Goal: Contribute content: Contribute content

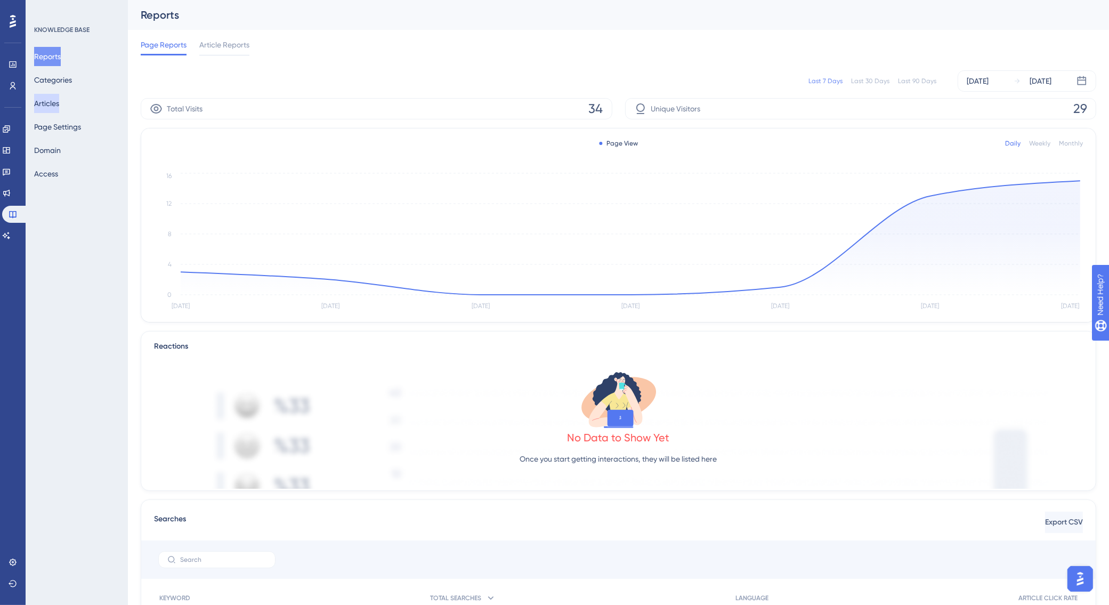
click at [59, 106] on button "Articles" at bounding box center [46, 103] width 25 height 19
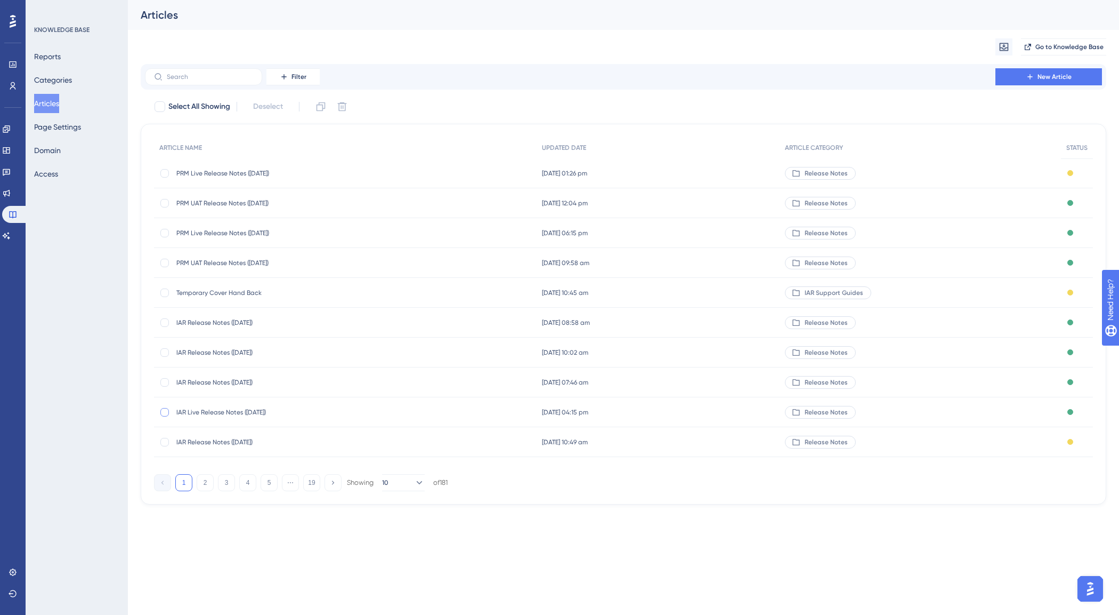
click at [167, 410] on div at bounding box center [164, 412] width 9 height 9
click at [323, 110] on icon at bounding box center [321, 106] width 9 height 9
checkbox input "false"
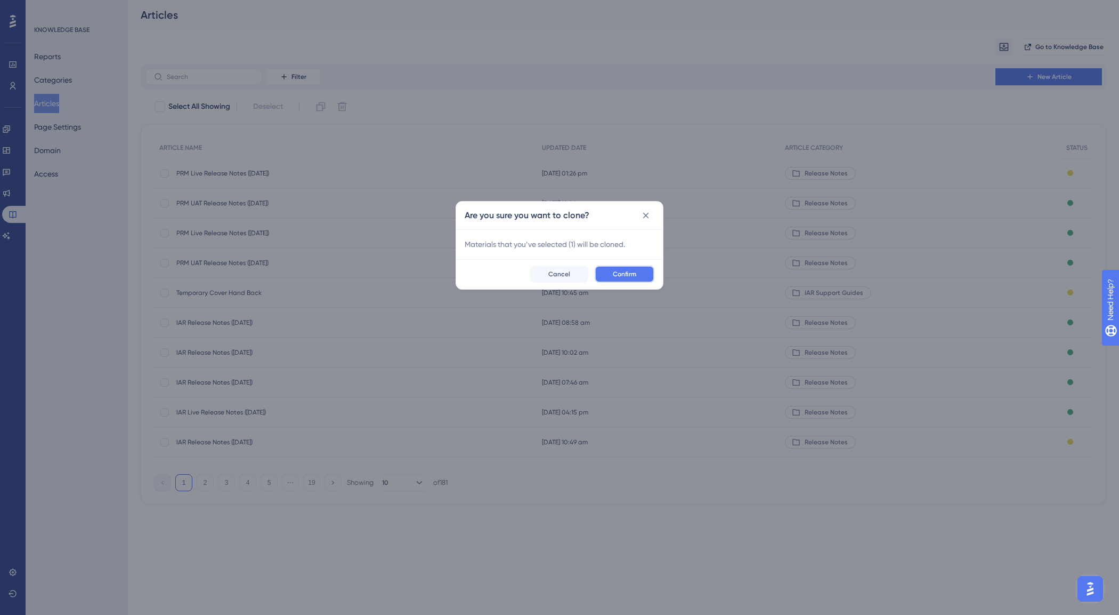
click at [614, 272] on span "Confirm" at bounding box center [624, 274] width 23 height 9
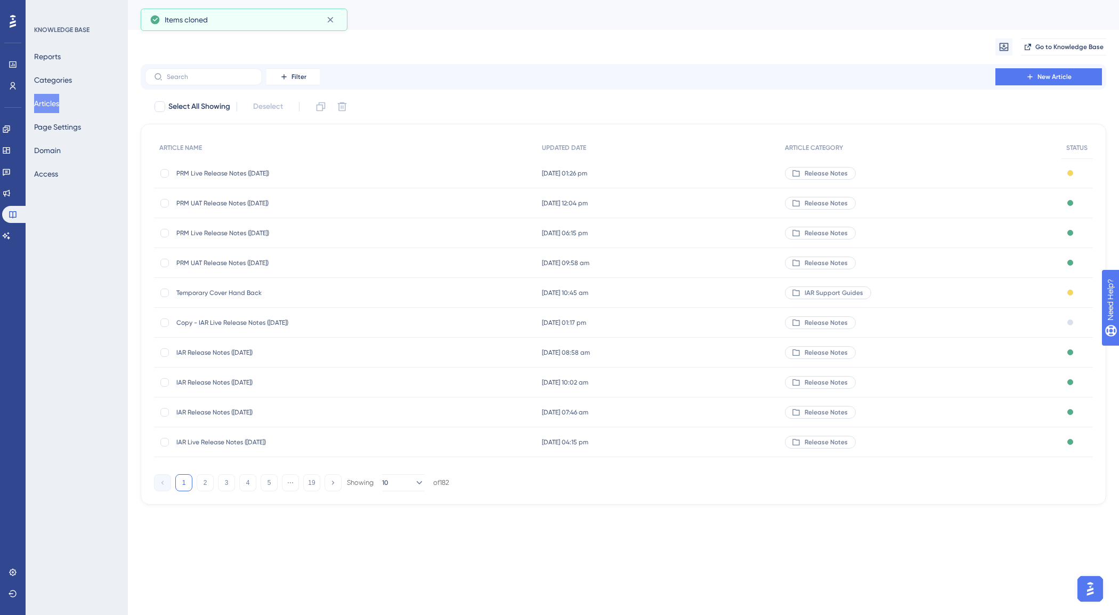
click at [267, 318] on span "Copy - IAR Live Release Notes ([DATE])" at bounding box center [261, 322] width 171 height 9
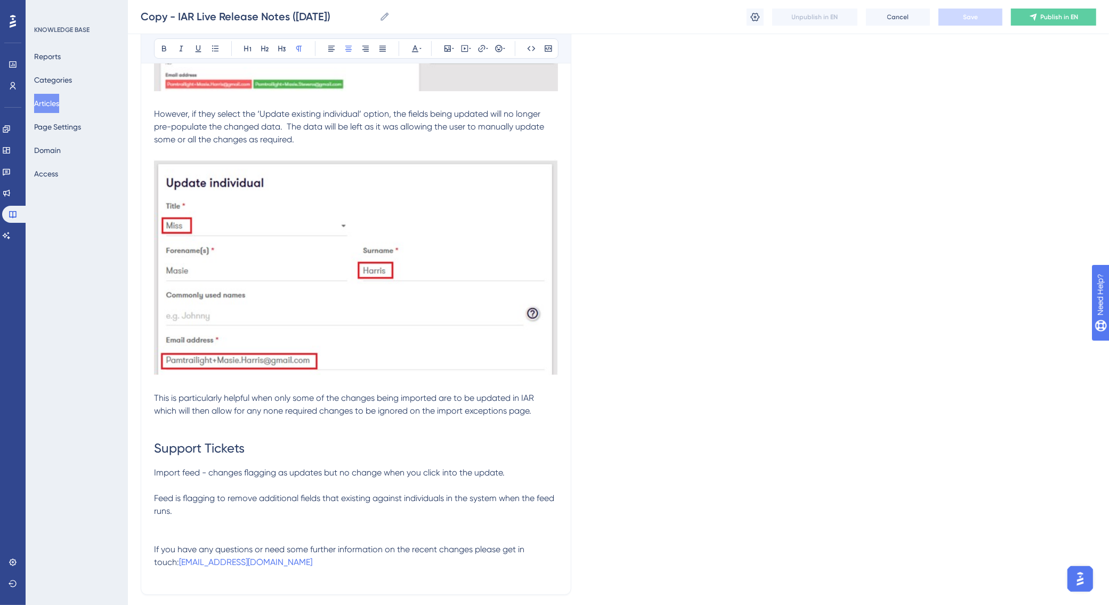
scroll to position [4275, 0]
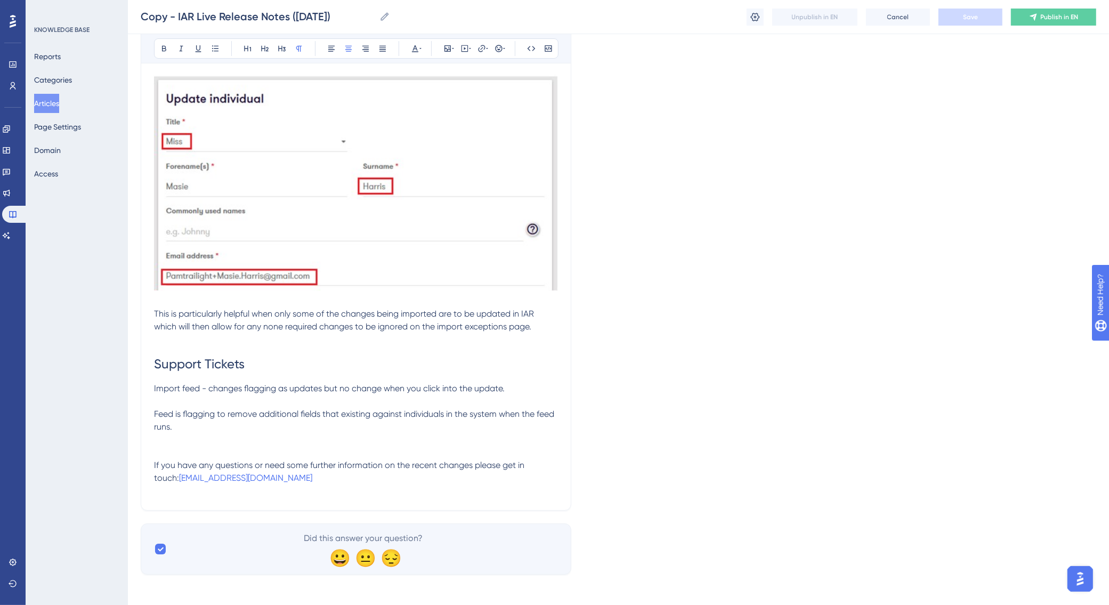
click at [48, 106] on button "Articles" at bounding box center [46, 103] width 25 height 19
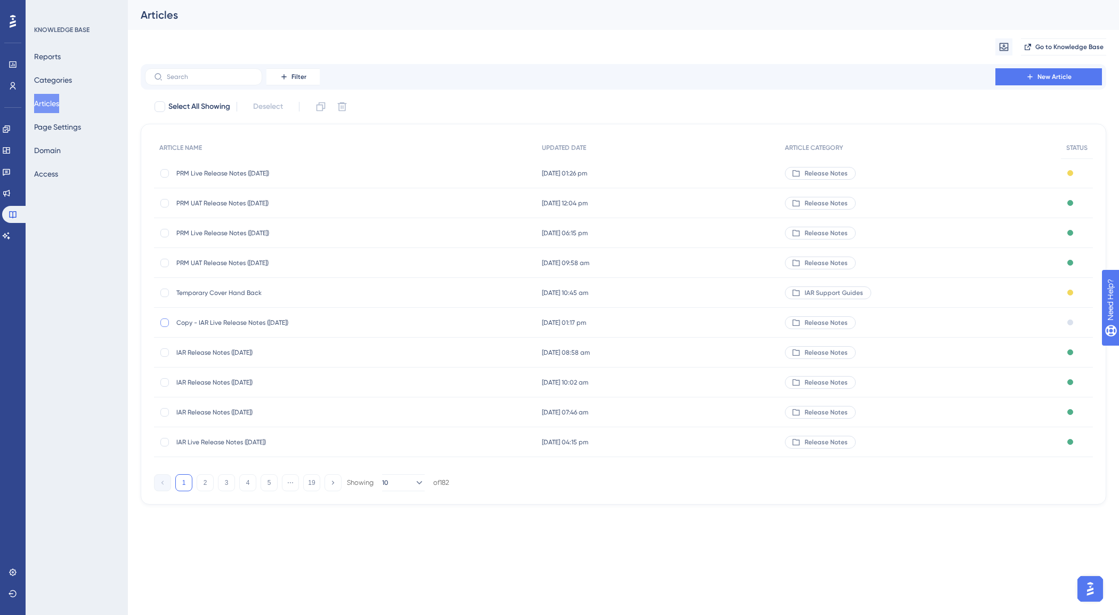
click at [165, 320] on div at bounding box center [164, 322] width 9 height 9
click at [344, 106] on icon at bounding box center [342, 106] width 9 height 9
checkbox input "false"
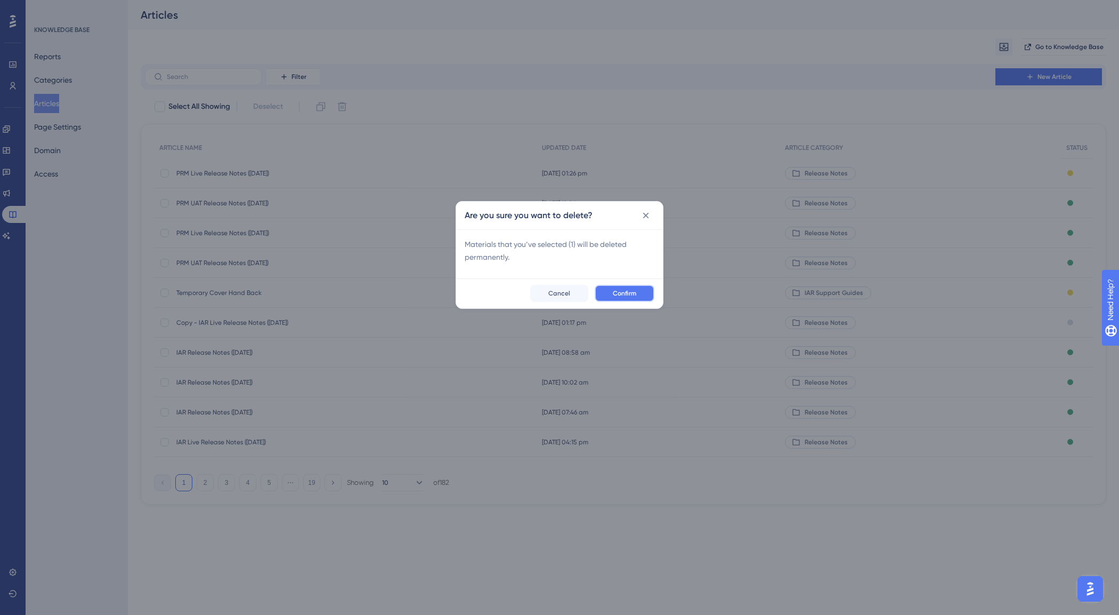
click at [630, 294] on span "Confirm" at bounding box center [624, 293] width 23 height 9
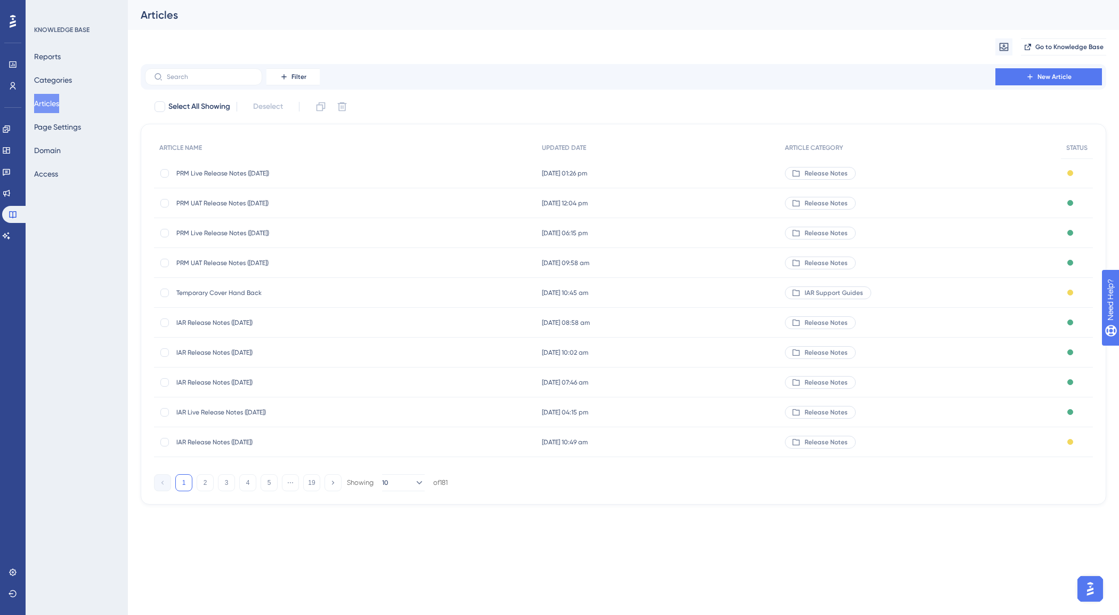
click at [225, 349] on span "IAR Release Notes ([DATE])" at bounding box center [261, 352] width 171 height 9
click at [263, 380] on span "IAR Release Notes ([DATE])" at bounding box center [261, 382] width 171 height 9
click at [222, 320] on span "IAR Release Notes ([DATE])" at bounding box center [261, 322] width 171 height 9
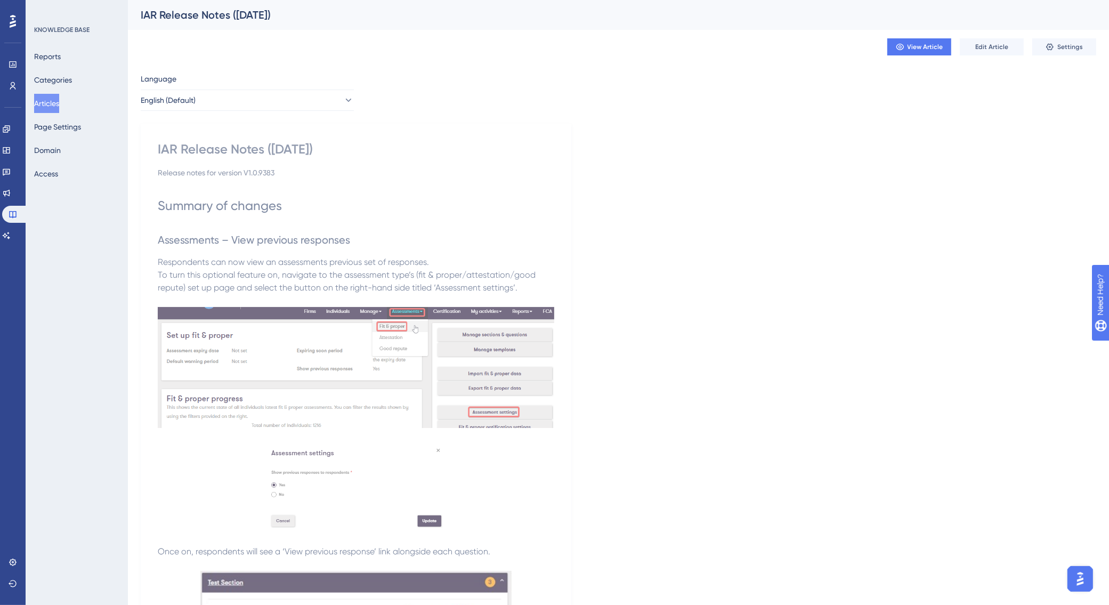
click at [326, 383] on img at bounding box center [356, 367] width 397 height 121
click at [987, 51] on span "Edit Article" at bounding box center [992, 47] width 33 height 9
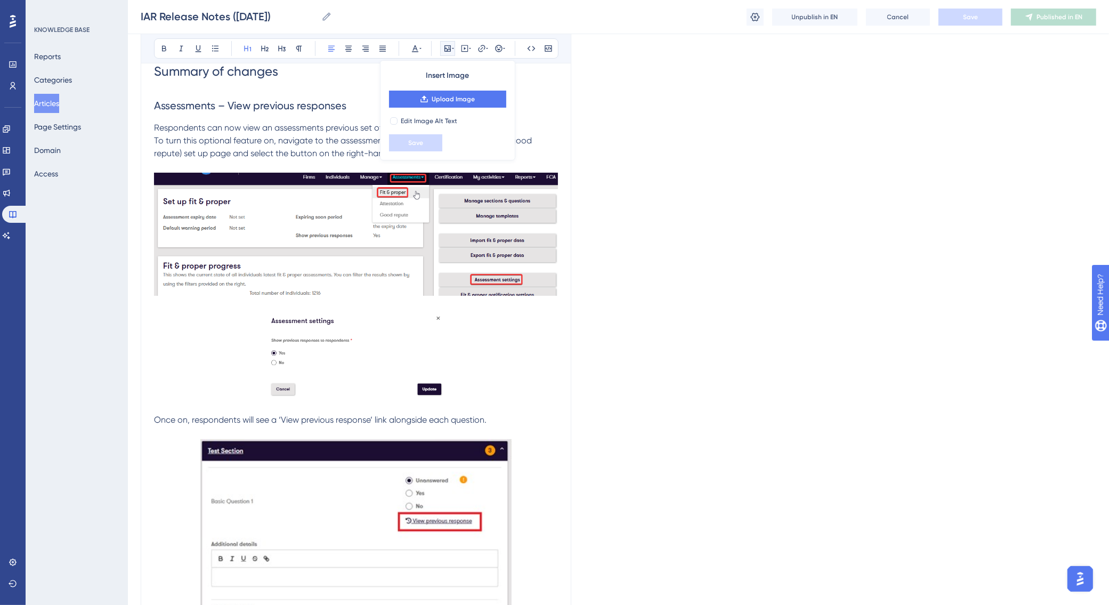
scroll to position [147, 0]
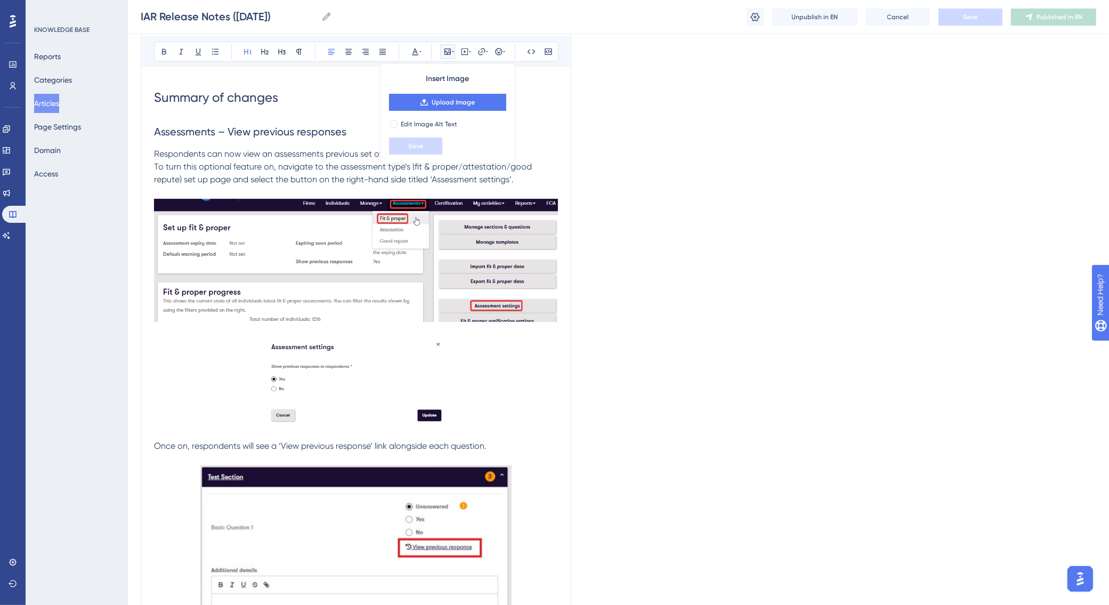
click at [54, 108] on button "Articles" at bounding box center [46, 103] width 25 height 19
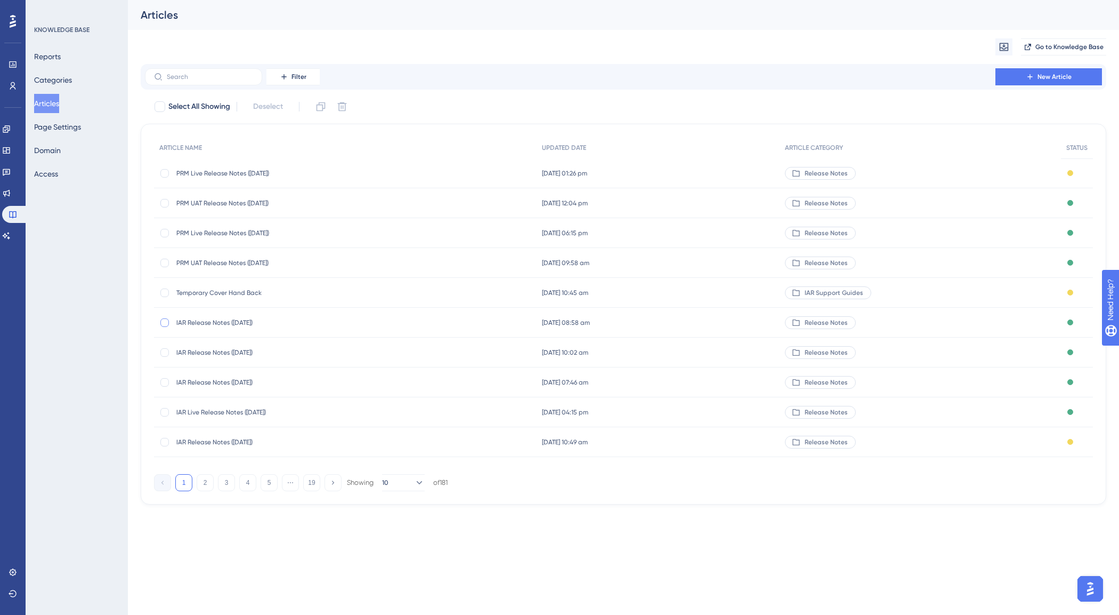
click at [167, 318] on div at bounding box center [164, 322] width 9 height 9
click at [324, 106] on icon at bounding box center [321, 106] width 9 height 9
checkbox input "false"
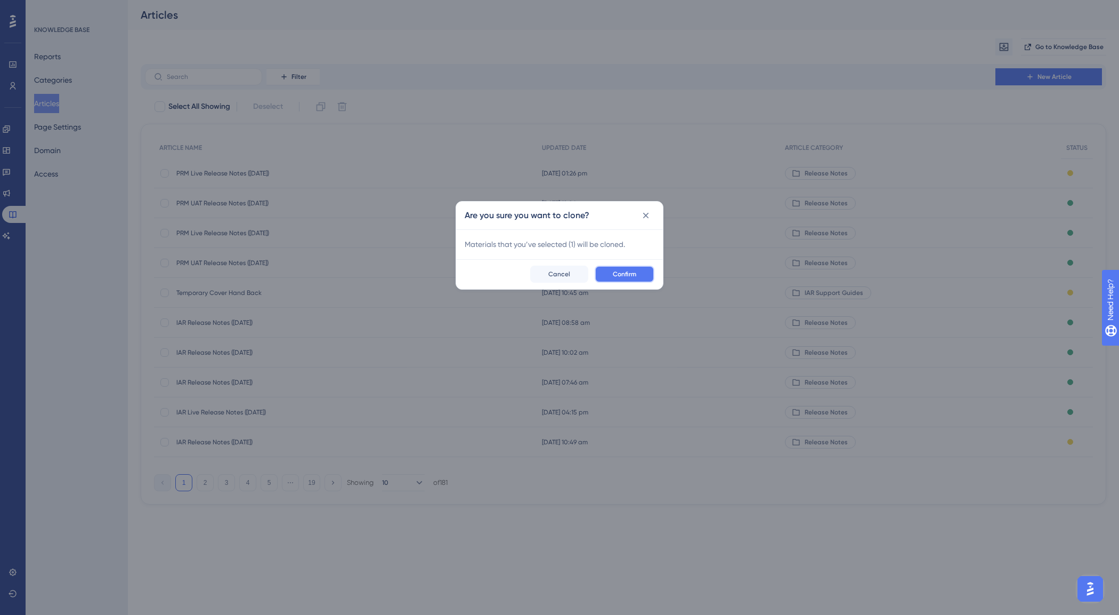
click at [639, 278] on button "Confirm" at bounding box center [625, 273] width 60 height 17
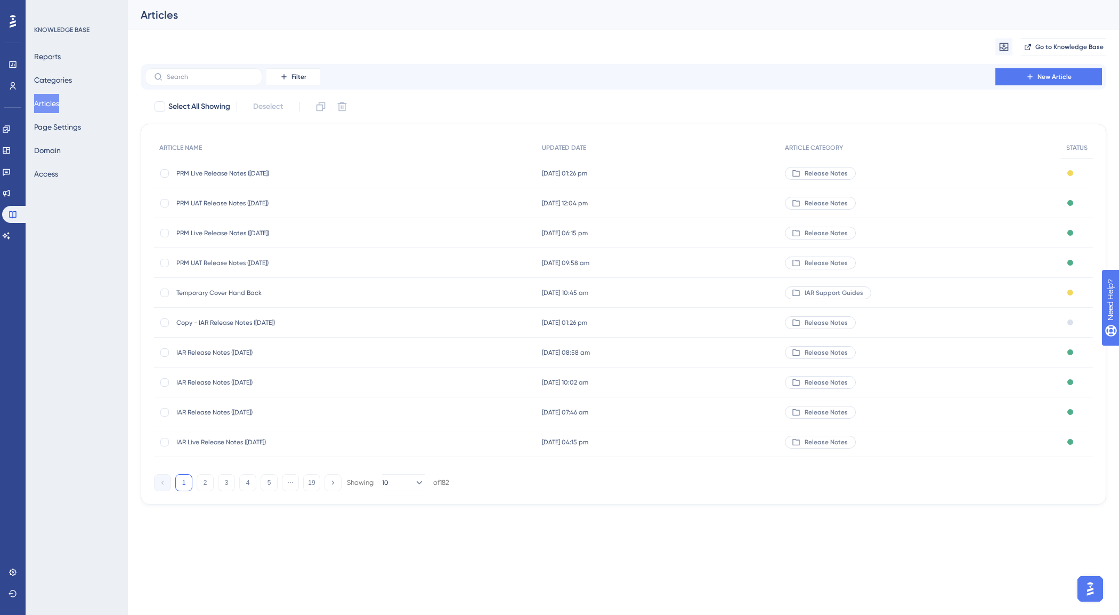
click at [260, 319] on span "Copy - IAR Release Notes ([DATE])" at bounding box center [261, 322] width 171 height 9
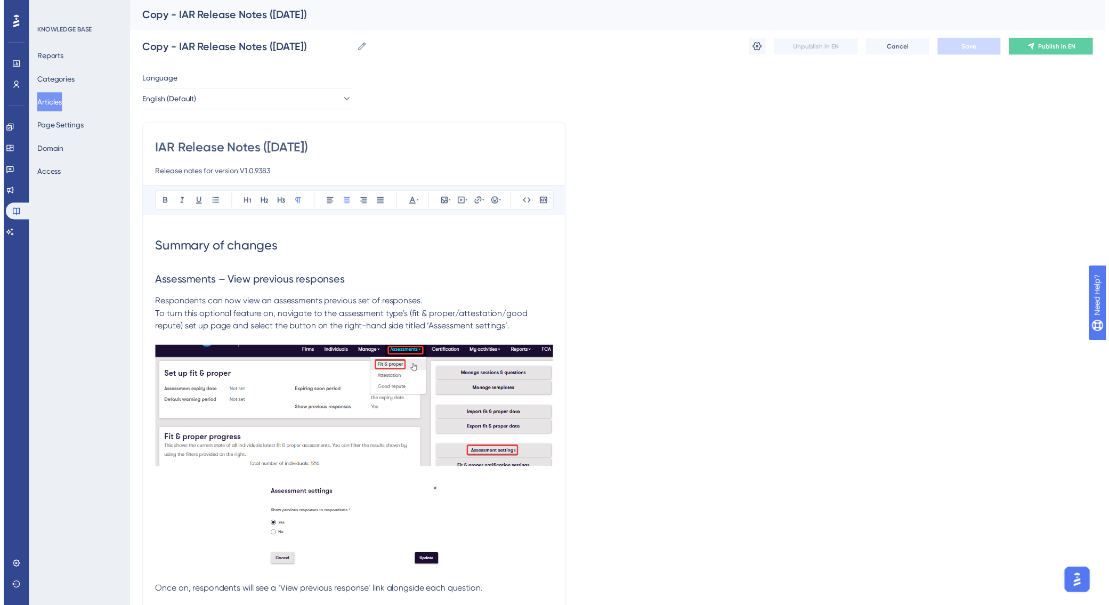
scroll to position [138, 0]
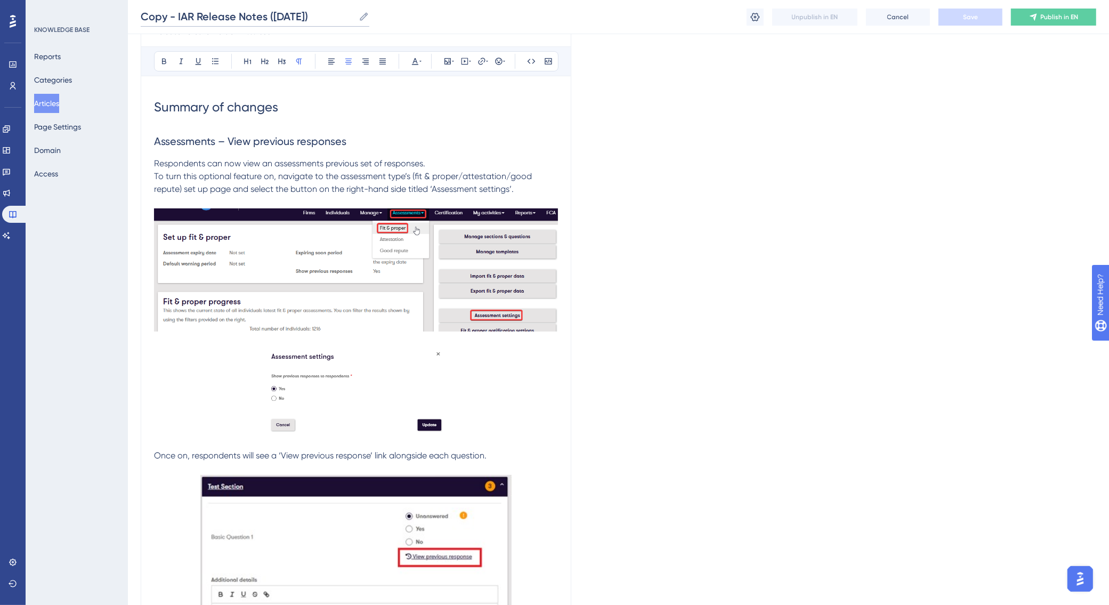
drag, startPoint x: 176, startPoint y: 12, endPoint x: 126, endPoint y: 20, distance: 51.4
click at [128, 20] on div "Performance Users Engagement Widgets Feedback Product Updates Knowledge Base AI…" at bounding box center [618, 572] width 981 height 1421
click at [163, 12] on input "IAR Release Notes ([DATE])" at bounding box center [229, 16] width 176 height 15
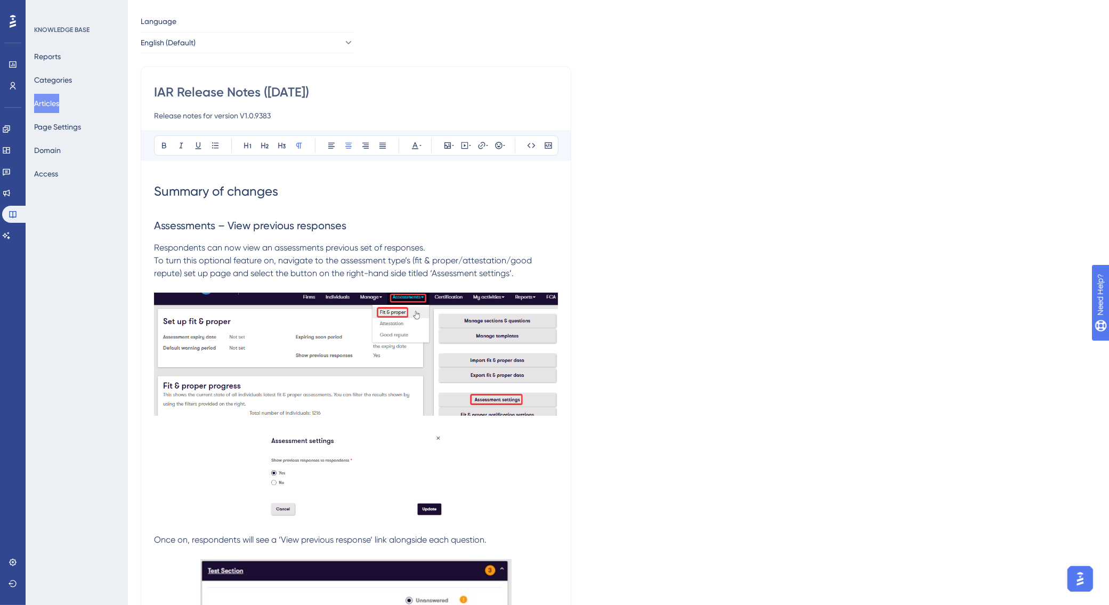
scroll to position [0, 0]
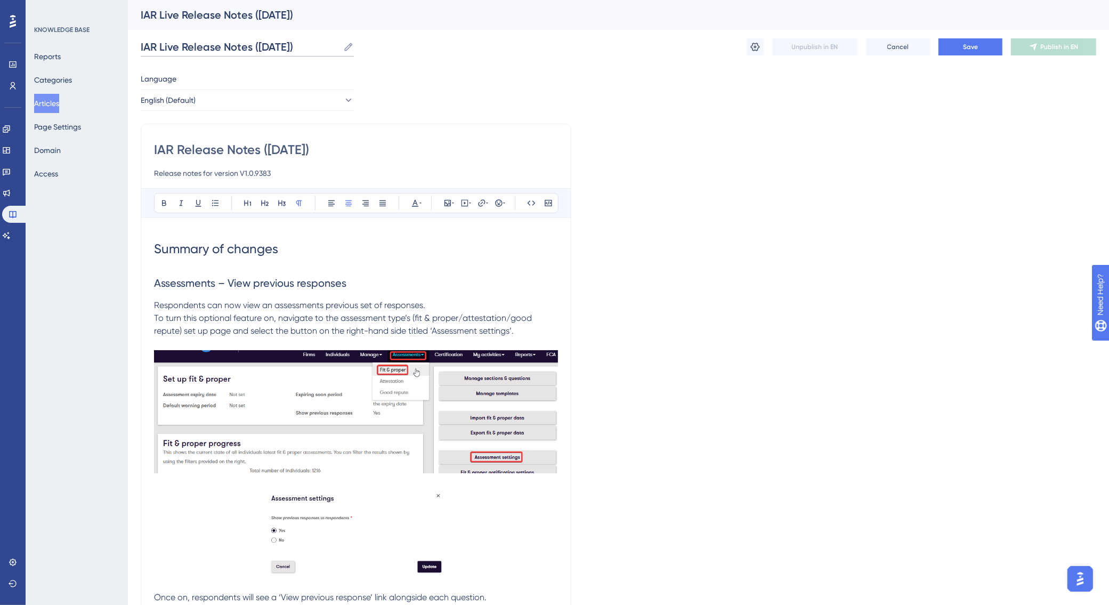
type input "IAR Live Release Notes ([DATE])"
click at [545, 149] on input "IAR Release Notes ([DATE])" at bounding box center [356, 149] width 404 height 17
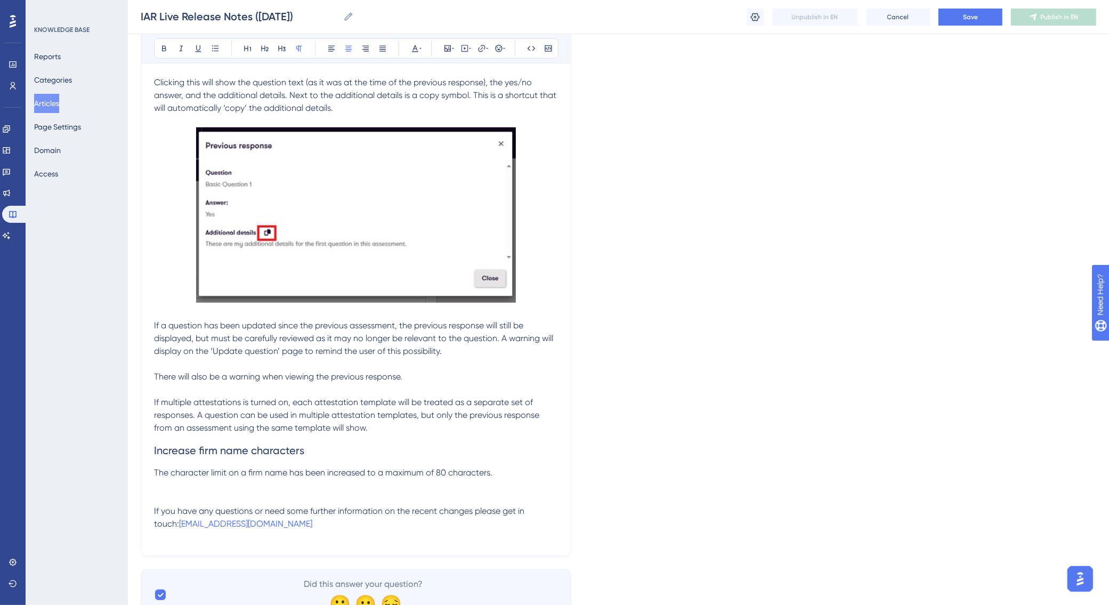
scroll to position [833, 0]
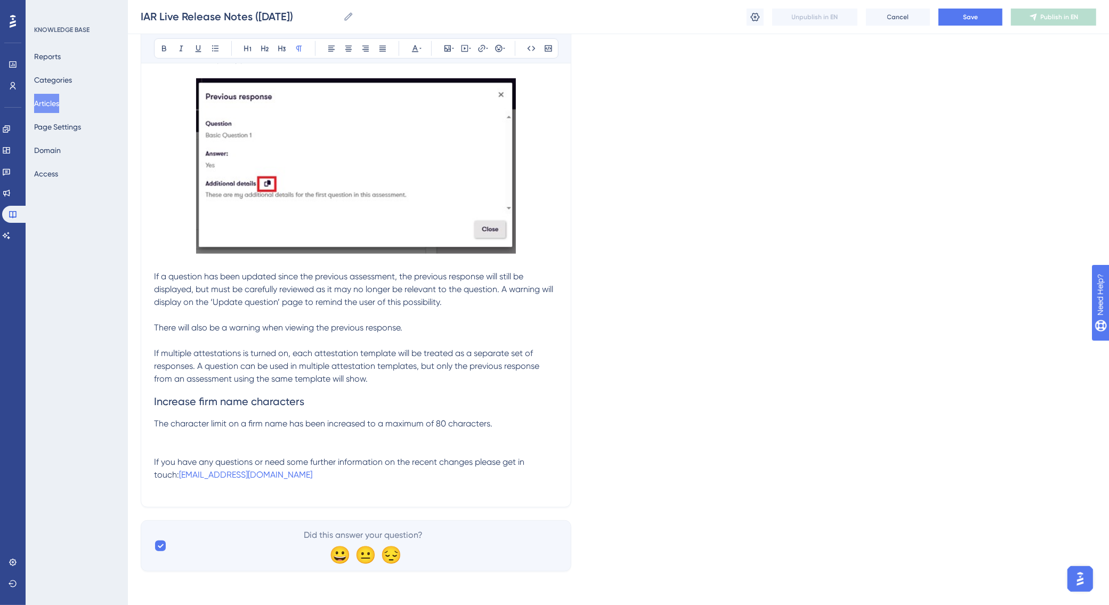
click at [337, 433] on p at bounding box center [356, 436] width 404 height 13
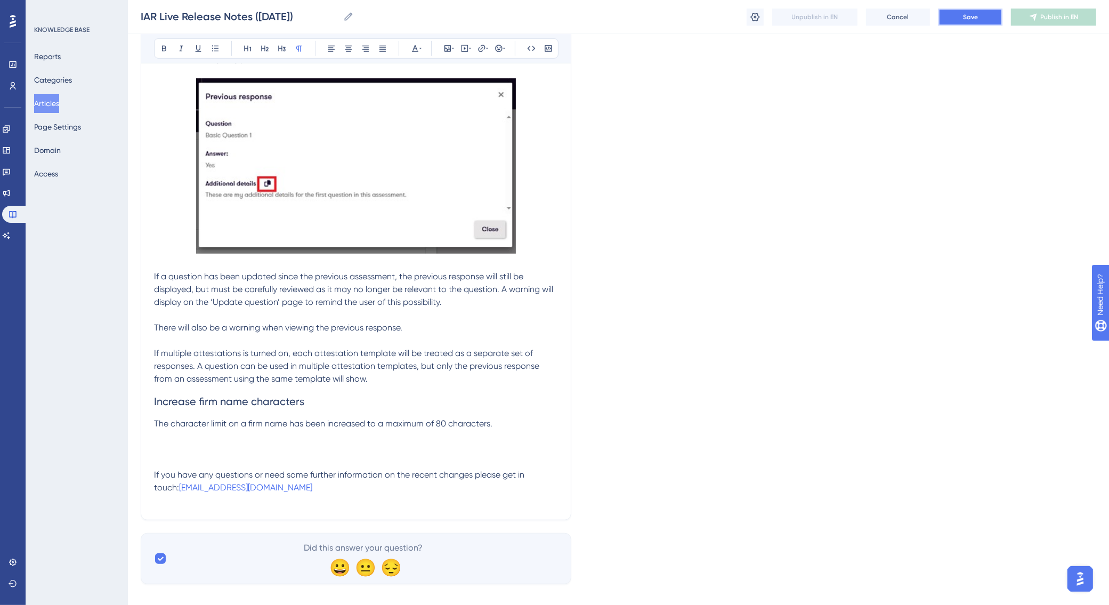
click at [957, 16] on button "Save" at bounding box center [971, 17] width 64 height 17
click at [171, 443] on p at bounding box center [356, 449] width 404 height 13
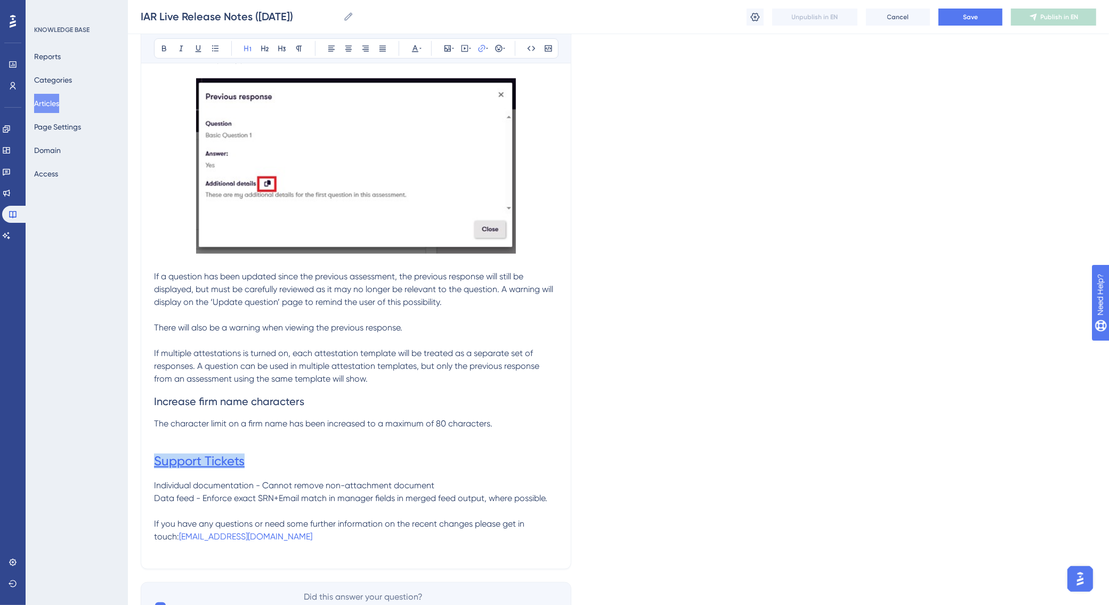
drag, startPoint x: 248, startPoint y: 460, endPoint x: 154, endPoint y: 462, distance: 94.4
click at [154, 462] on h1 "Support Tickets" at bounding box center [356, 461] width 404 height 36
drag, startPoint x: 249, startPoint y: 460, endPoint x: 156, endPoint y: 465, distance: 94.0
click at [156, 465] on h1 "Support Tickets" at bounding box center [356, 461] width 404 height 36
click at [440, 480] on p "Individual documentation - Cannot remove non-attachment document" at bounding box center [356, 485] width 404 height 13
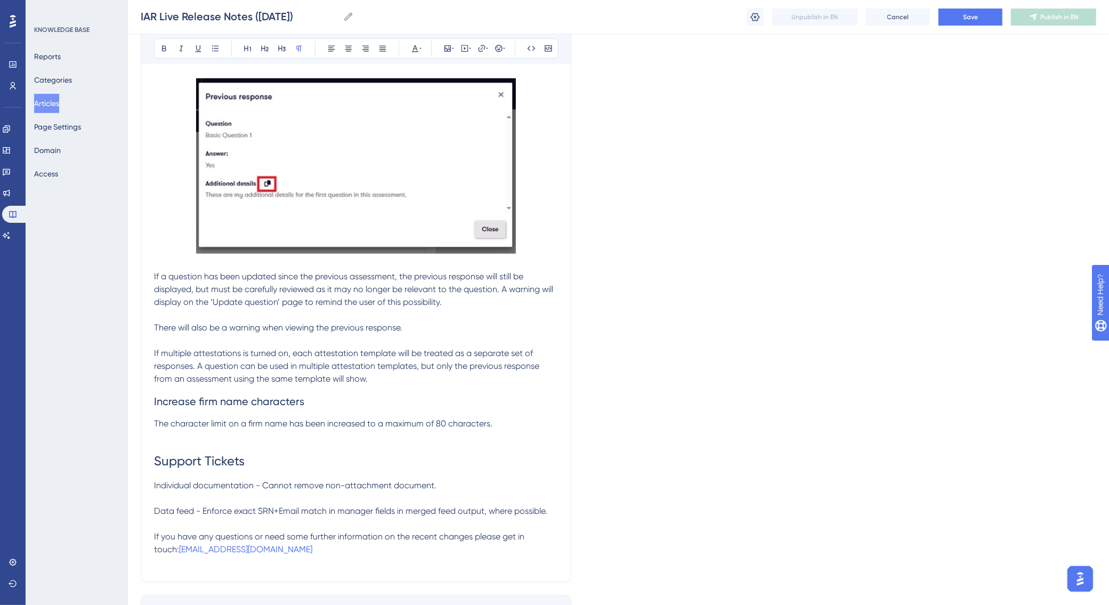
click at [465, 464] on h1 "Support Tickets" at bounding box center [356, 461] width 404 height 36
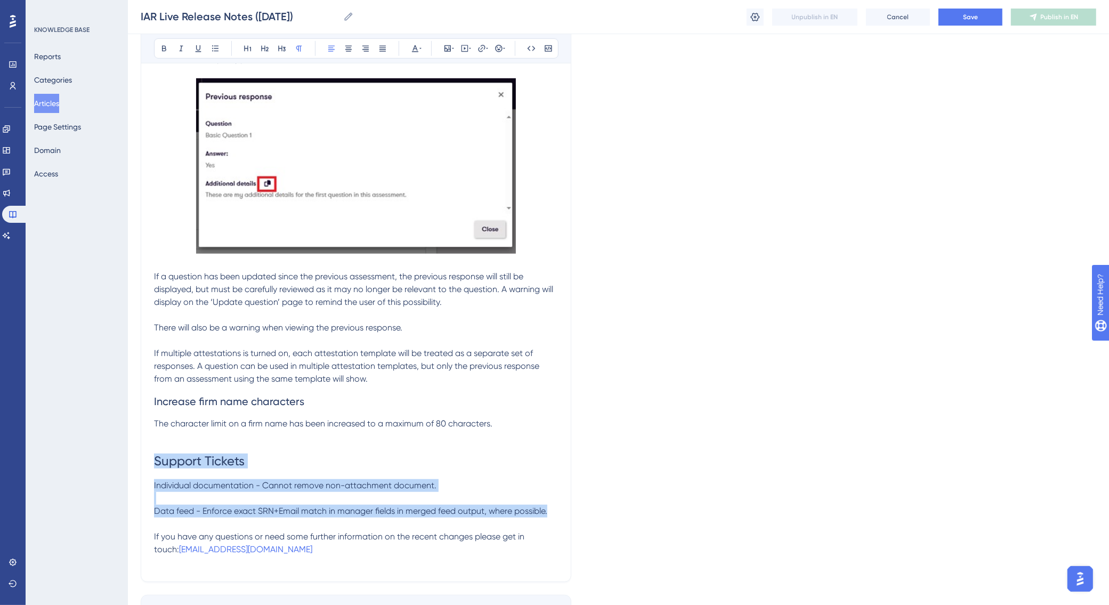
drag, startPoint x: 555, startPoint y: 513, endPoint x: 156, endPoint y: 459, distance: 403.0
copy div "Support Tickets Individual documentation - Cannot remove non-attachment documen…"
click at [955, 16] on button "Save" at bounding box center [971, 17] width 64 height 17
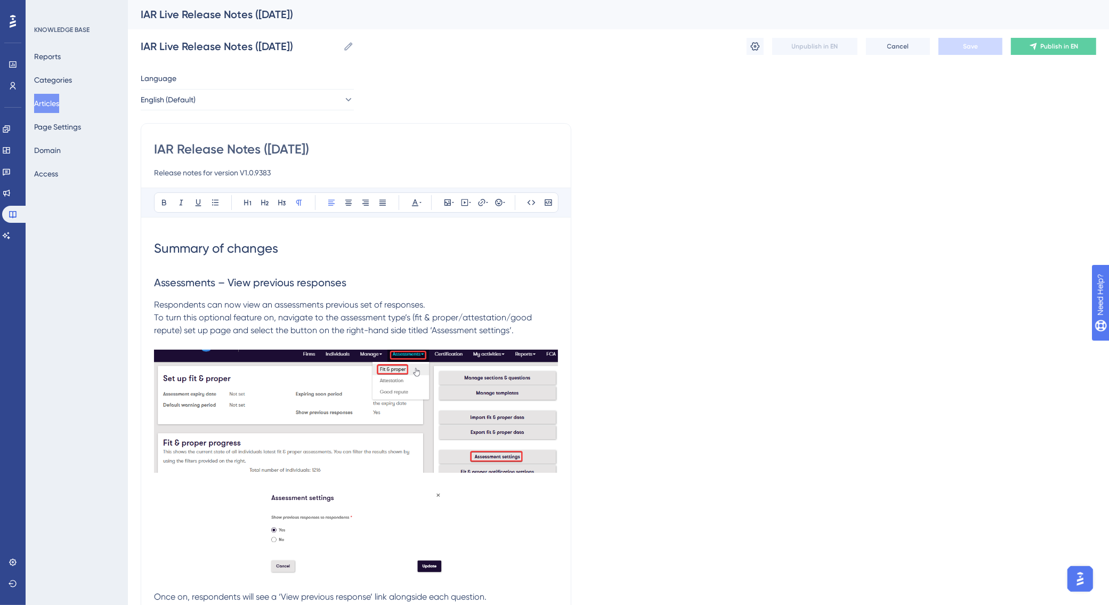
scroll to position [0, 0]
click at [1045, 45] on span "Publish in EN" at bounding box center [1060, 47] width 38 height 9
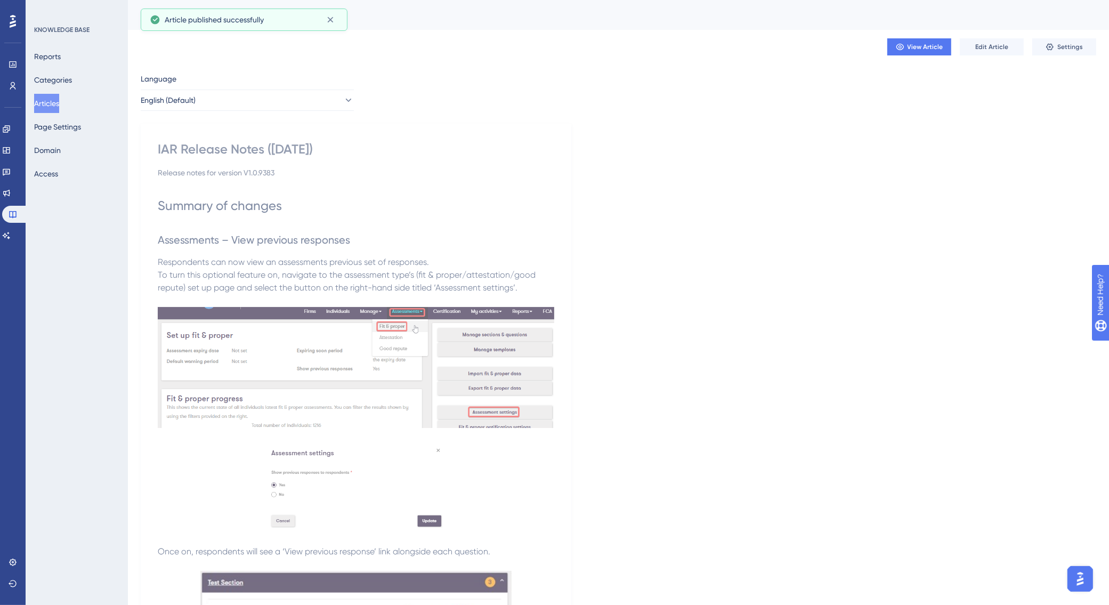
click at [59, 104] on button "Articles" at bounding box center [46, 103] width 25 height 19
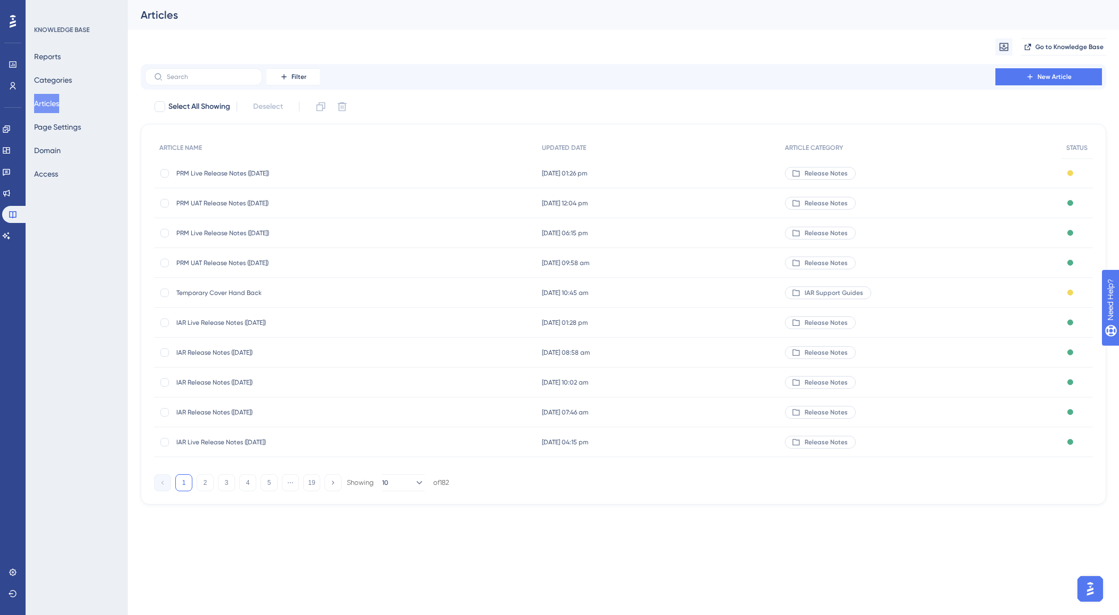
click at [224, 349] on span "IAR Release Notes ([DATE])" at bounding box center [261, 352] width 171 height 9
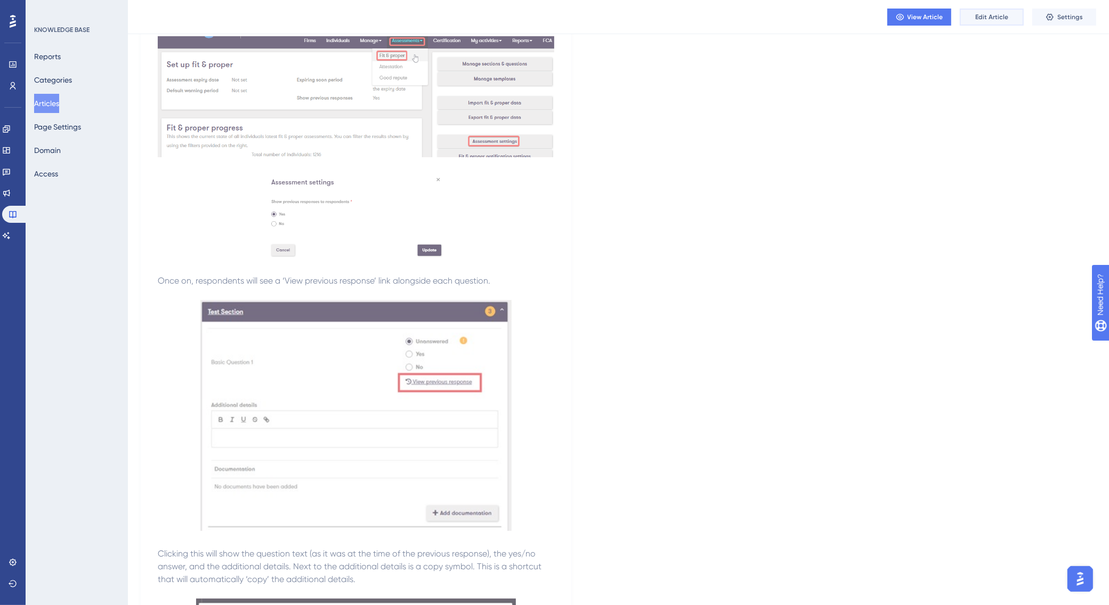
click at [994, 19] on span "Edit Article" at bounding box center [992, 17] width 33 height 9
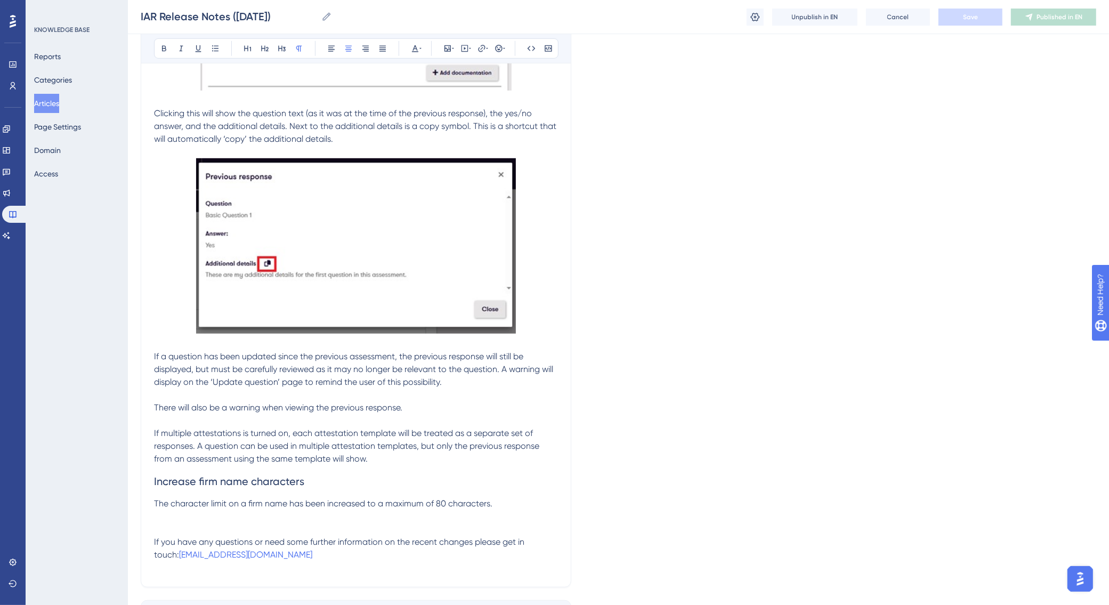
scroll to position [833, 0]
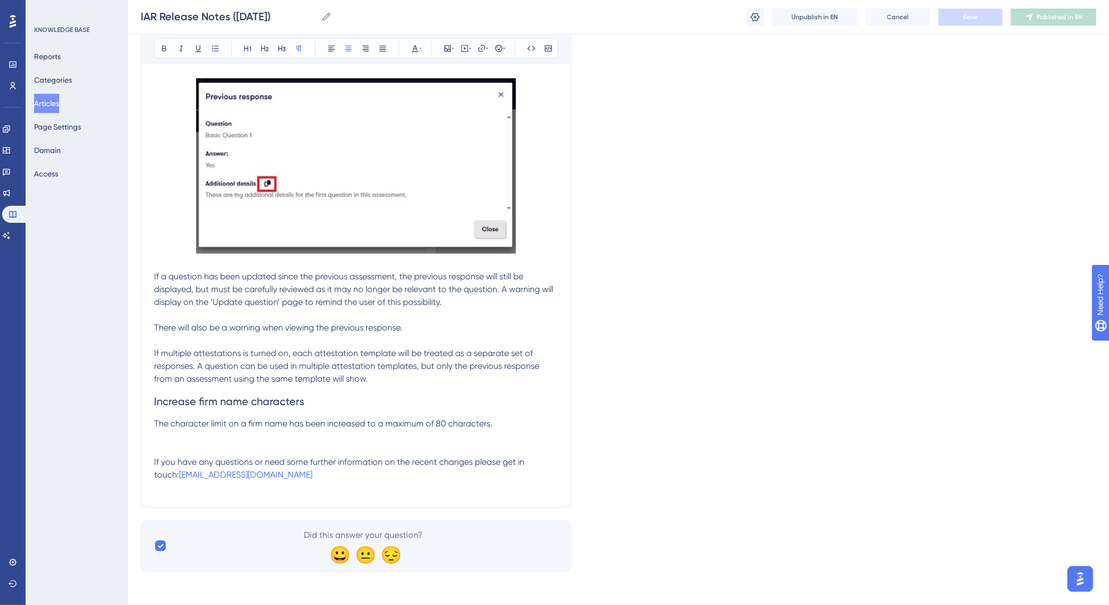
click at [308, 438] on p at bounding box center [356, 436] width 404 height 13
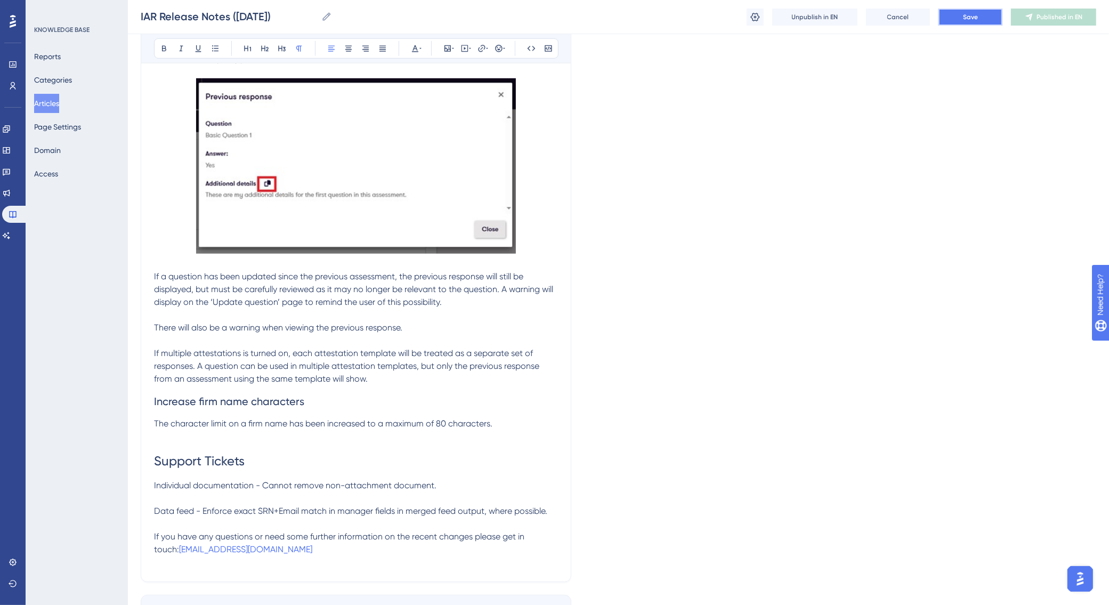
click at [957, 14] on button "Save" at bounding box center [971, 17] width 64 height 17
drag, startPoint x: 441, startPoint y: 491, endPoint x: 222, endPoint y: 502, distance: 218.8
click at [222, 502] on p at bounding box center [356, 498] width 404 height 13
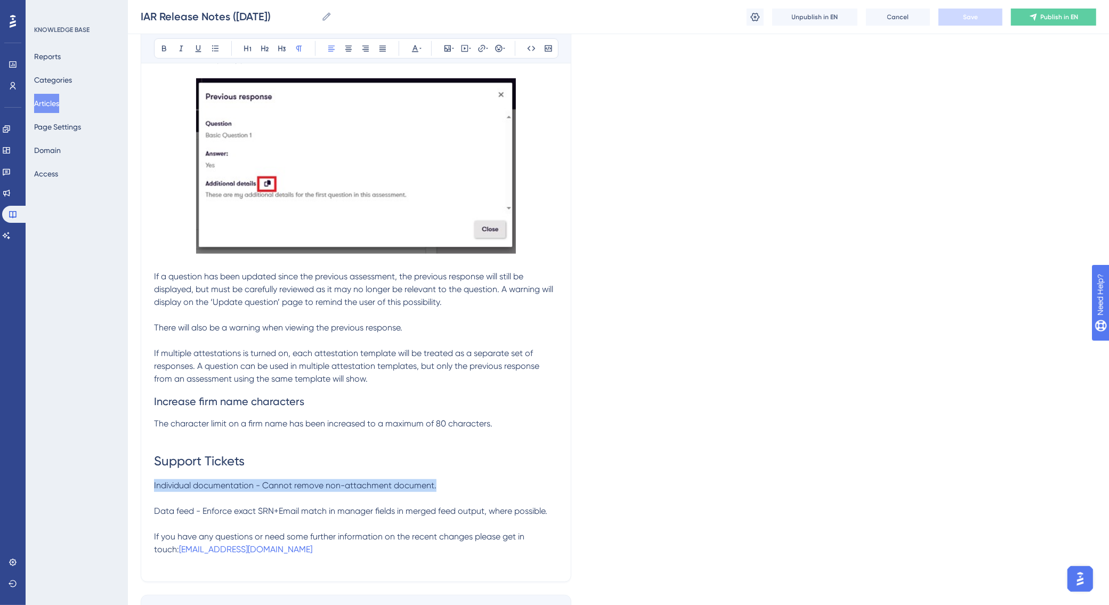
drag, startPoint x: 444, startPoint y: 488, endPoint x: 140, endPoint y: 489, distance: 304.4
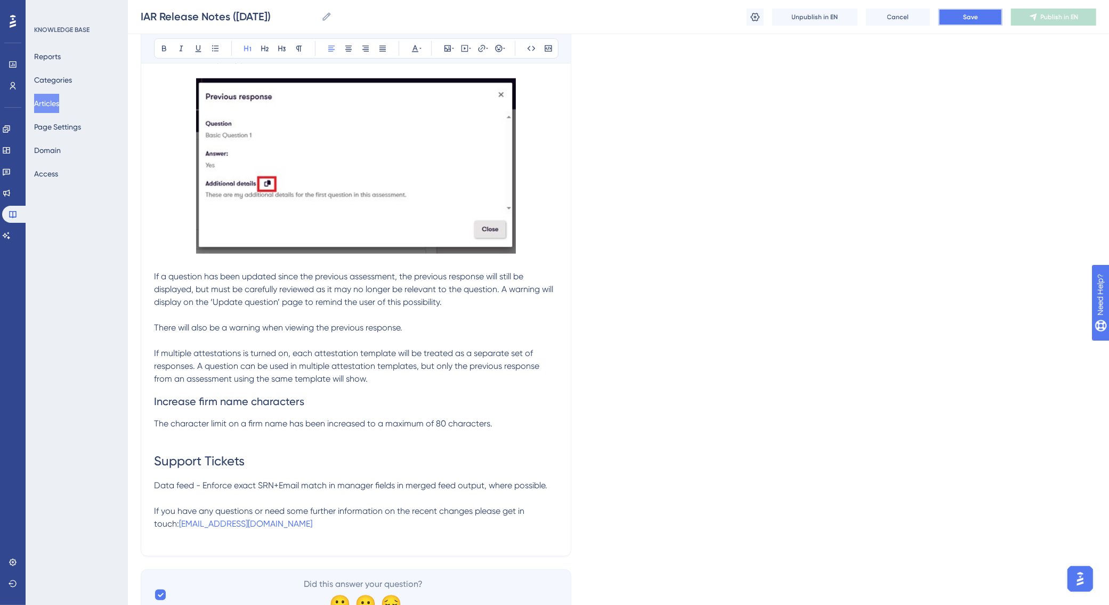
click at [972, 13] on span "Save" at bounding box center [970, 17] width 15 height 9
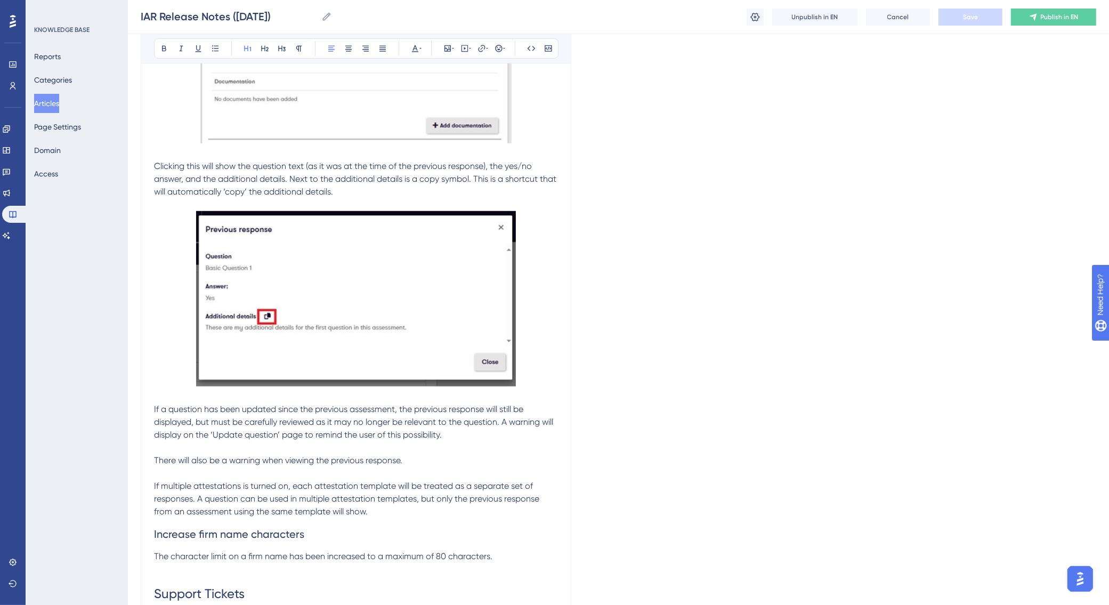
scroll to position [500, 0]
